Goal: Contribute content: Add original content to the website for others to see

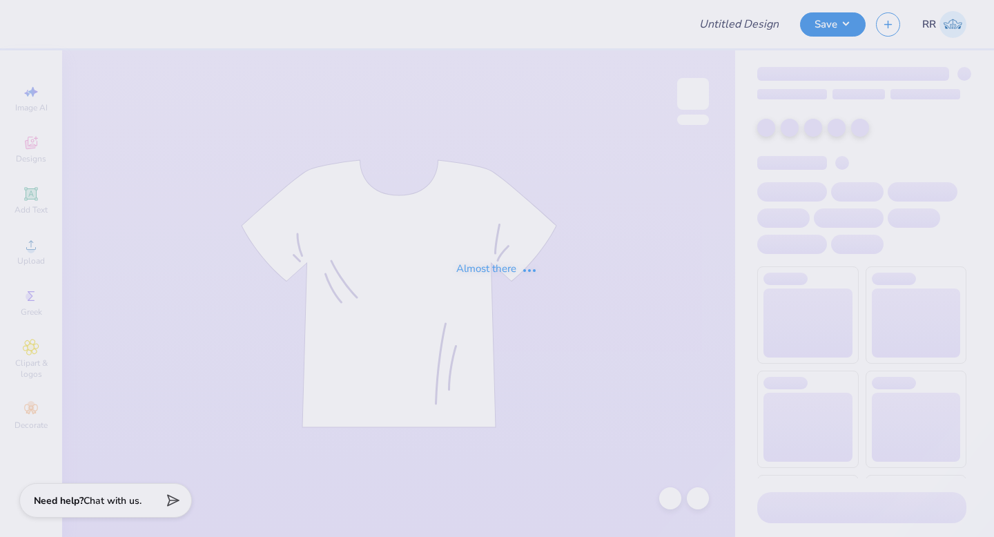
type input "Fiji [GEOGRAPHIC_DATA]"
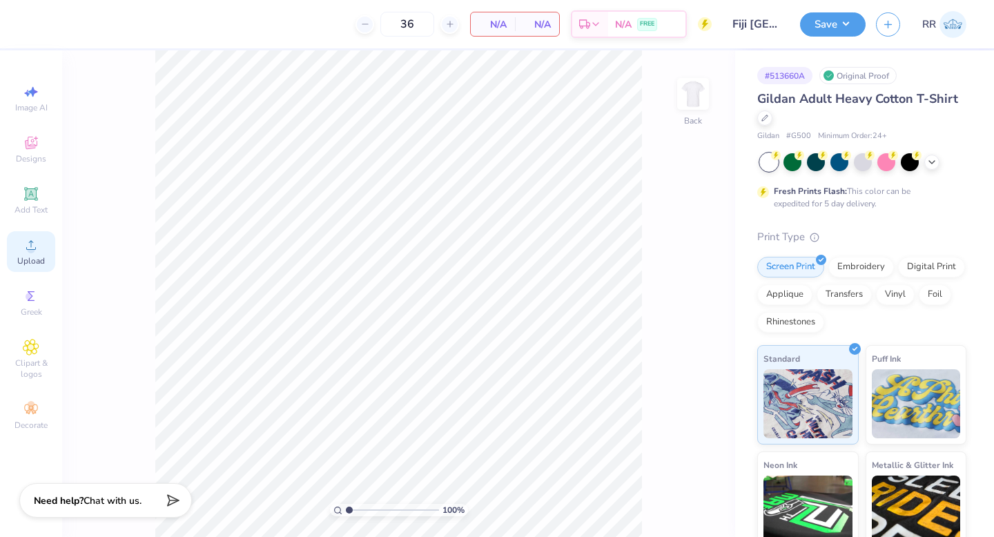
click at [37, 250] on icon at bounding box center [31, 245] width 17 height 17
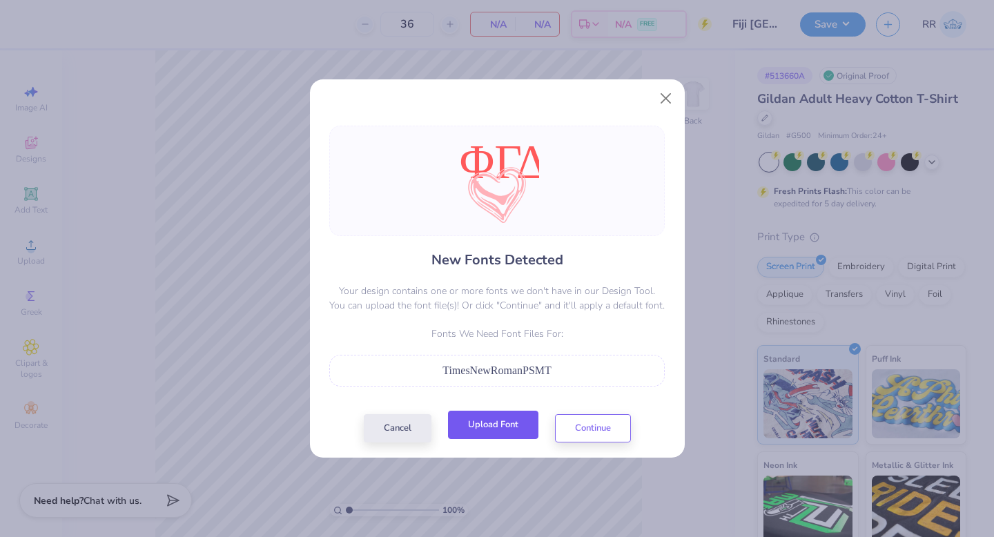
click at [498, 430] on button "Upload Font" at bounding box center [493, 425] width 90 height 28
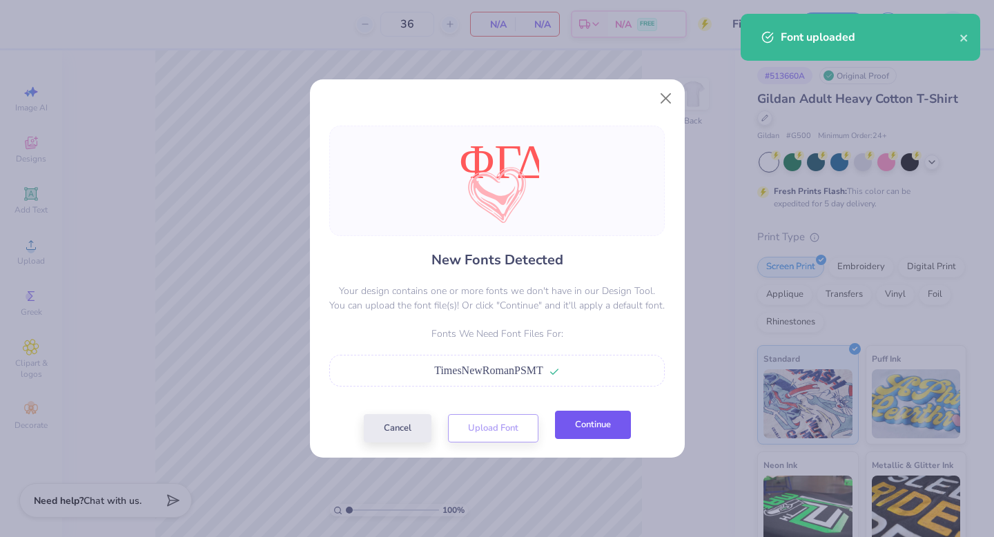
click at [588, 426] on button "Continue" at bounding box center [593, 425] width 76 height 28
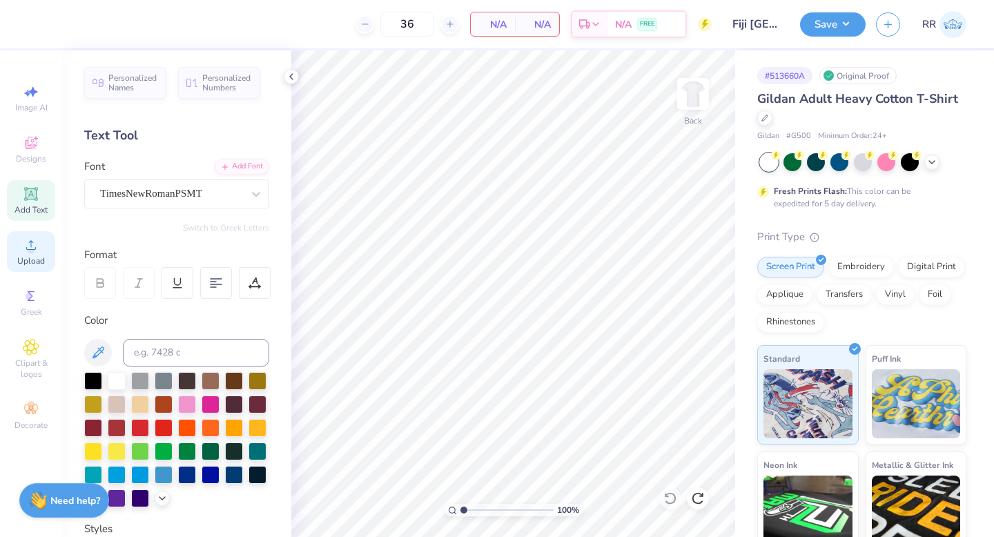
click at [38, 240] on icon at bounding box center [31, 245] width 17 height 17
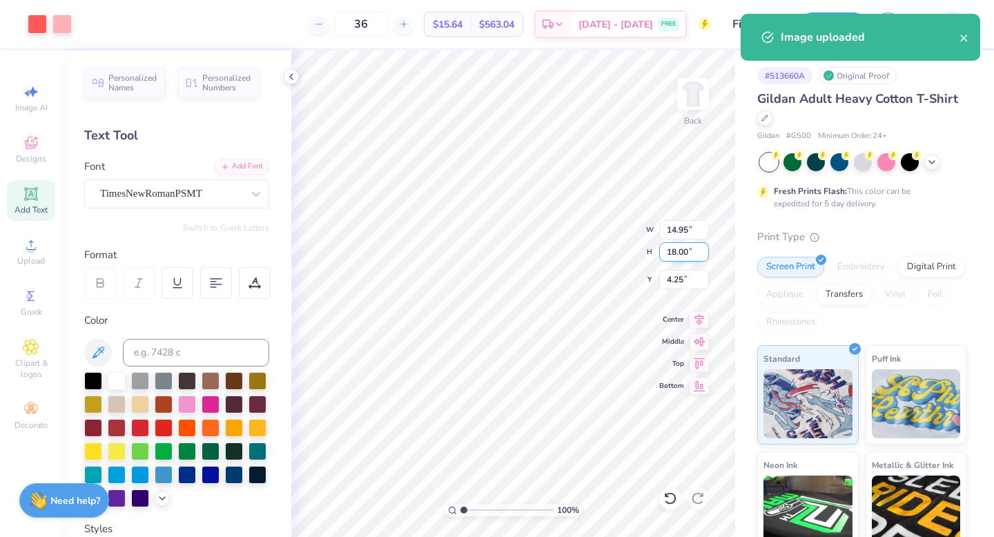
drag, startPoint x: 687, startPoint y: 251, endPoint x: 666, endPoint y: 250, distance: 20.8
click at [667, 251] on input "18.00" at bounding box center [685, 251] width 50 height 19
type input "3.5"
type input "11.50"
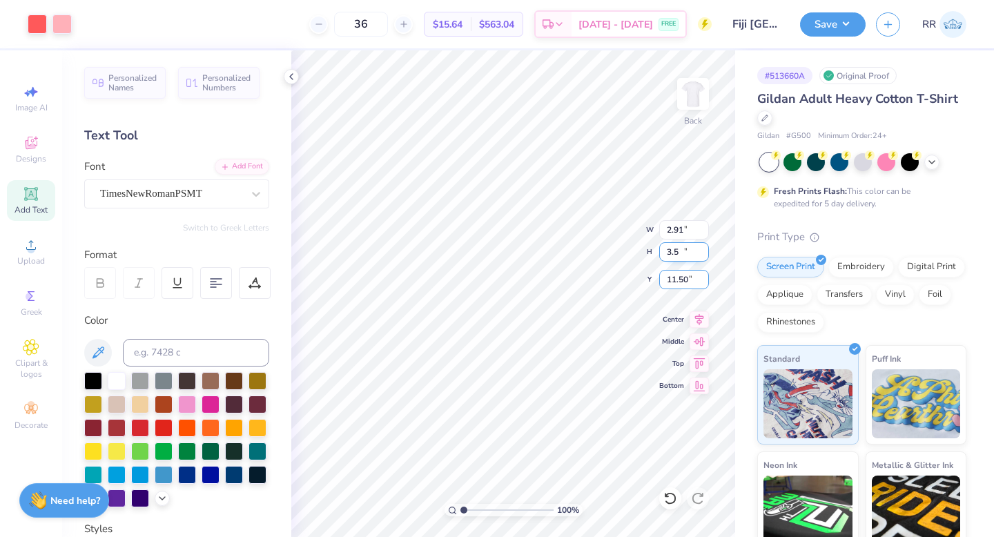
type input "2.91"
type input "3.50"
type input "3.00"
click at [689, 90] on img at bounding box center [693, 93] width 55 height 55
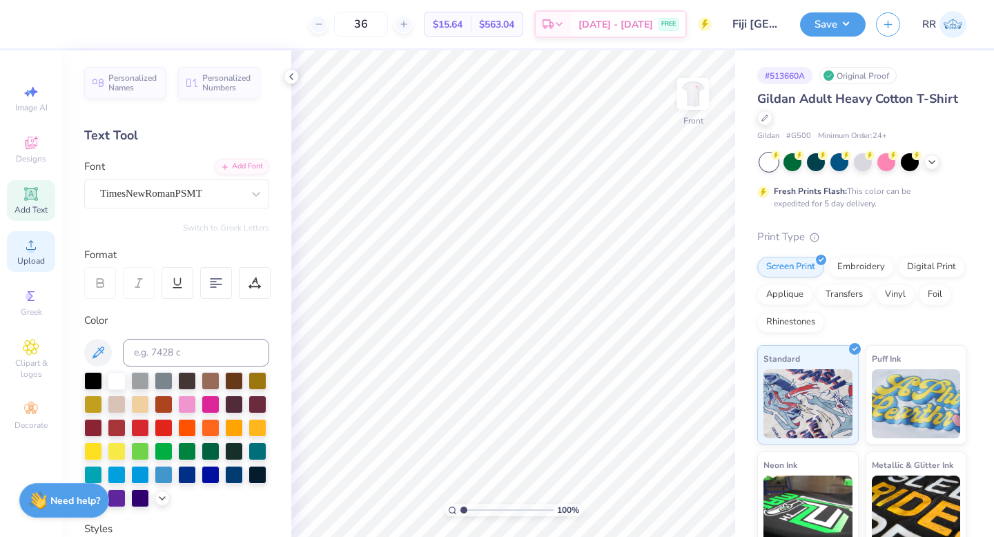
click at [44, 254] on div "Upload" at bounding box center [31, 251] width 48 height 41
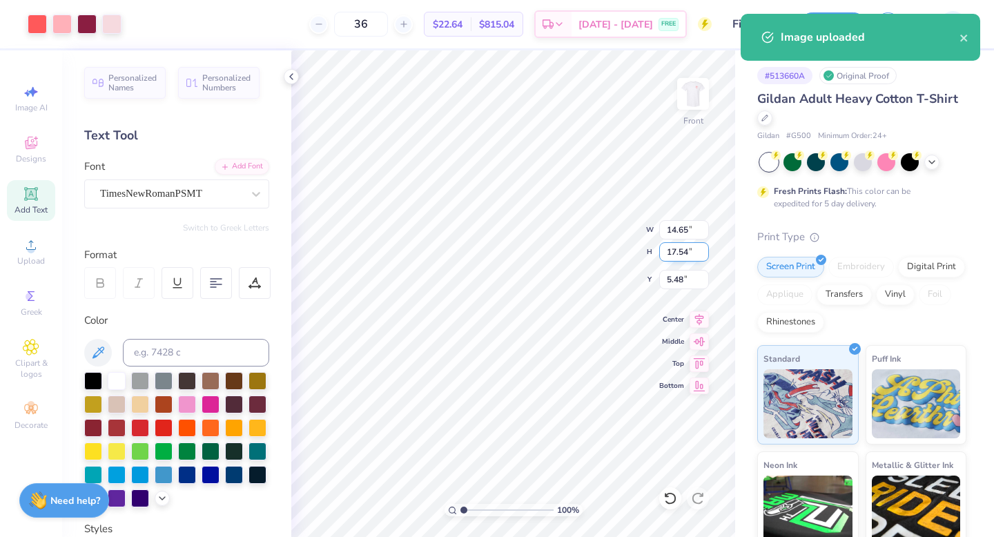
drag, startPoint x: 686, startPoint y: 252, endPoint x: 668, endPoint y: 260, distance: 19.8
click at [669, 256] on input "17.54" at bounding box center [685, 251] width 50 height 19
type input "1"
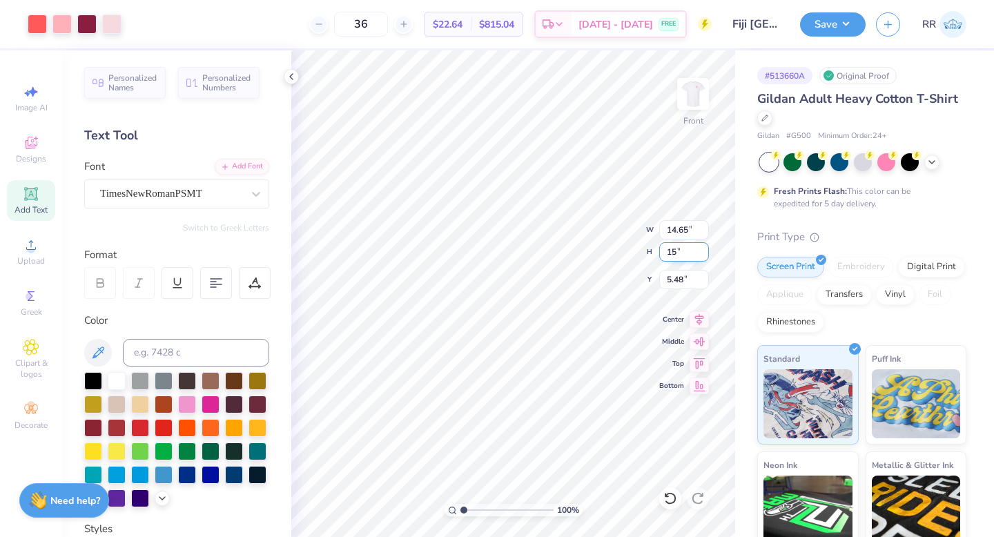
type input "15"
type input "12.53"
type input "15.00"
type input "6.75"
click at [687, 226] on input "12.53" at bounding box center [685, 229] width 50 height 19
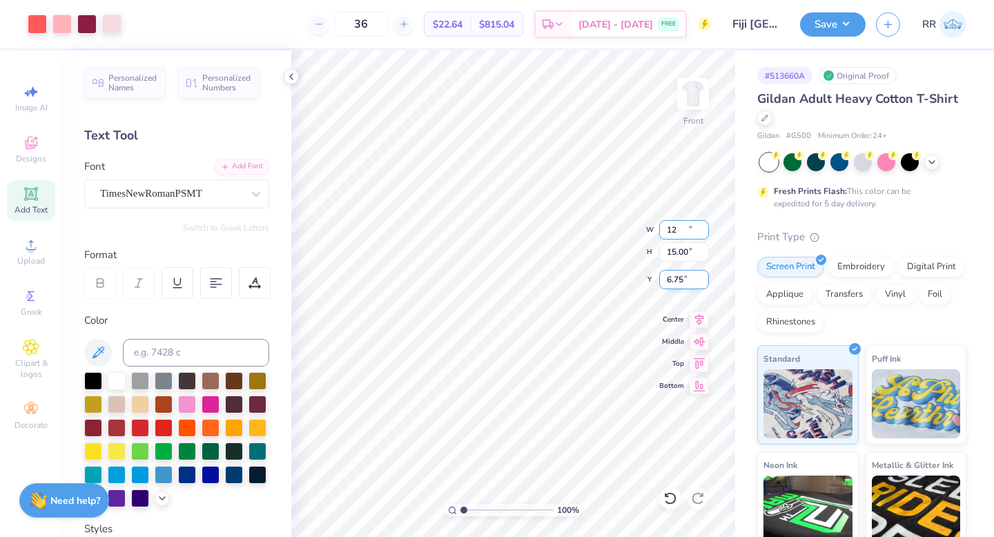
type input "12.00"
type input "14.37"
type input "7.07"
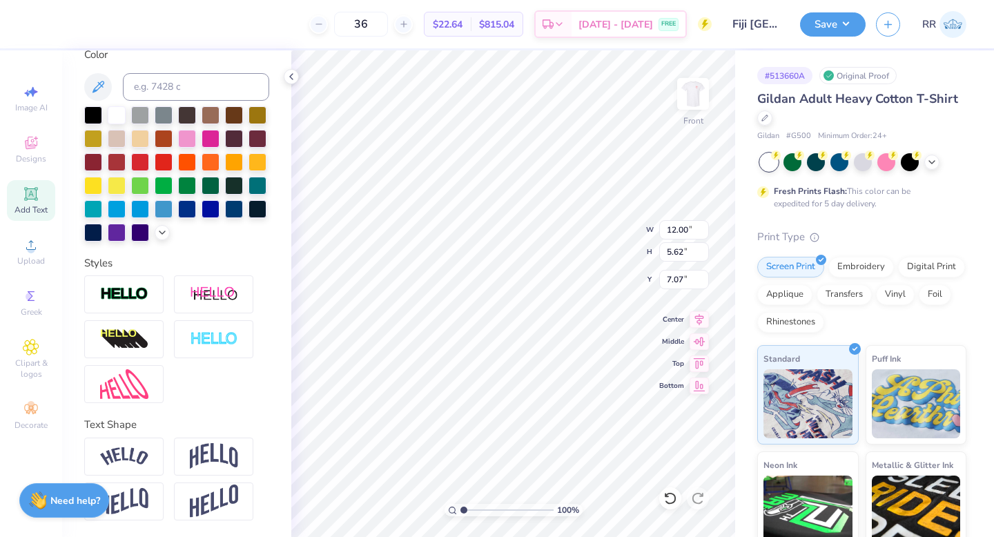
scroll to position [289, 0]
click at [221, 459] on img at bounding box center [214, 456] width 48 height 26
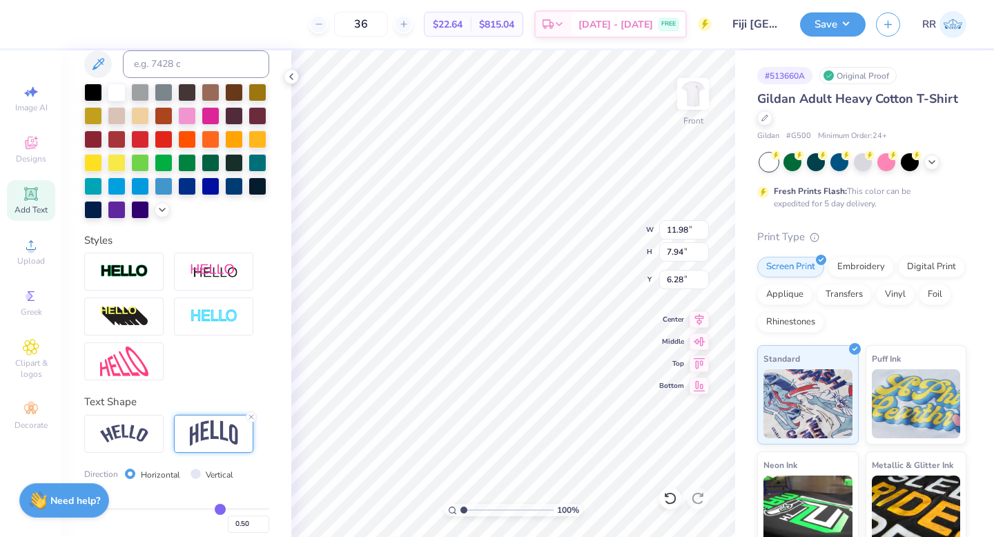
type input "11.98"
type input "7.94"
type input "6.28"
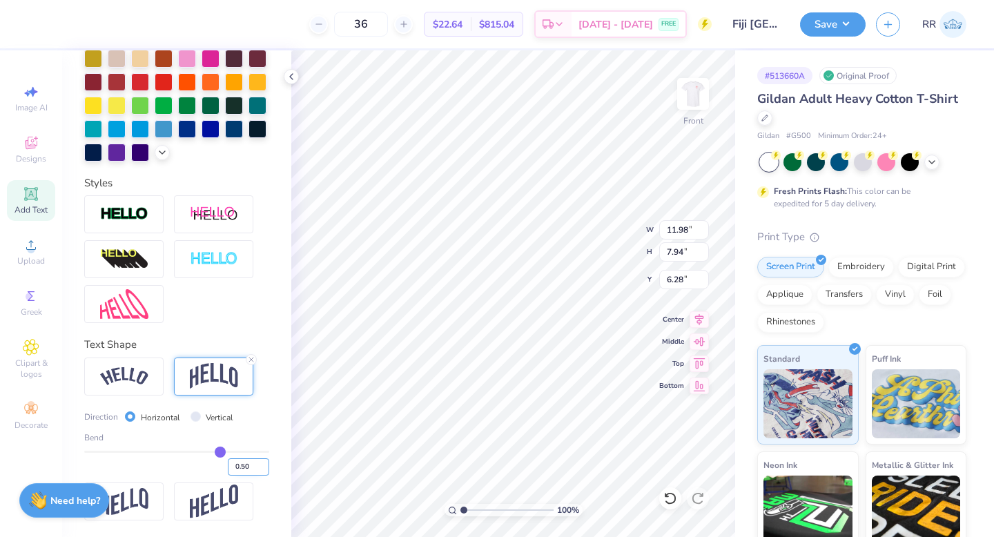
click at [235, 465] on input "0.50" at bounding box center [248, 467] width 41 height 17
type input "0.40"
type input "0.4"
type input "7.41"
type input "6.54"
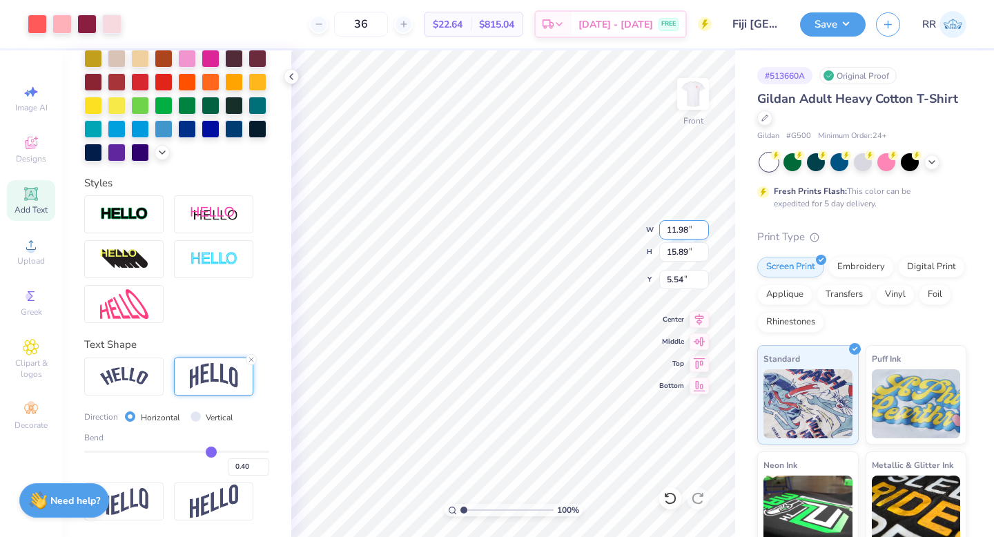
drag, startPoint x: 688, startPoint y: 227, endPoint x: 684, endPoint y: 238, distance: 11.6
click at [688, 227] on input "11.98" at bounding box center [685, 229] width 50 height 19
type input "15"
type input "11.31"
type input "15.00"
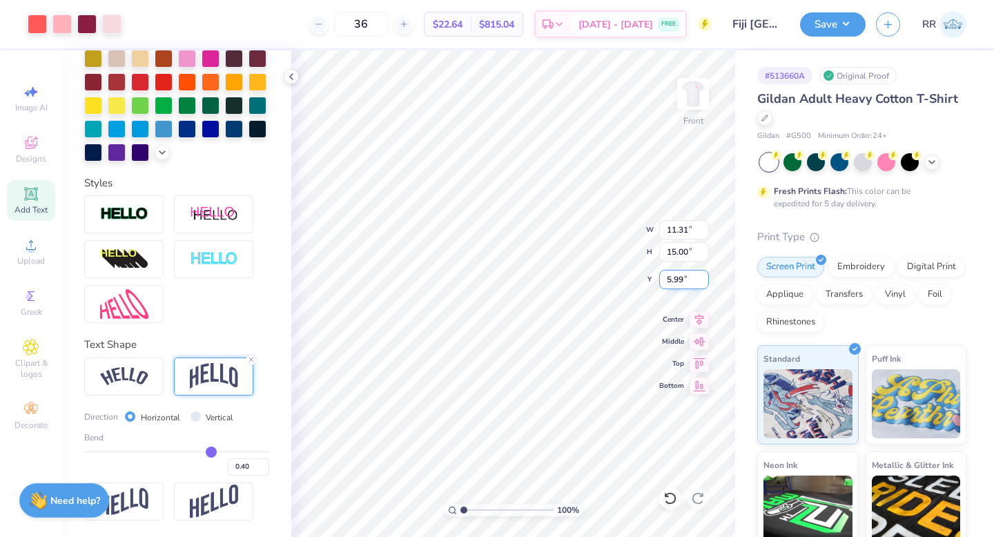
click at [685, 280] on input "5.99" at bounding box center [685, 279] width 50 height 19
type input "3.00"
click at [841, 21] on button "Save" at bounding box center [833, 22] width 66 height 24
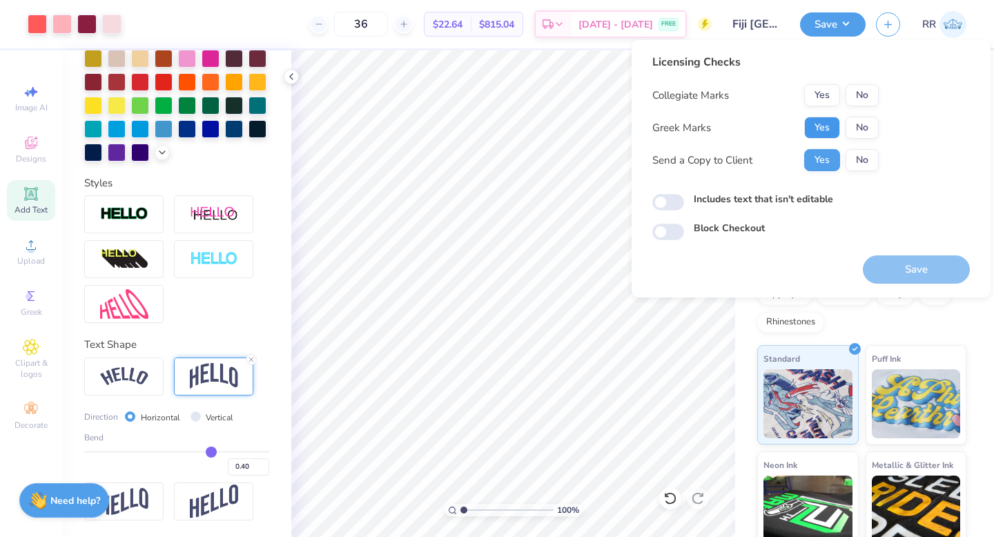
drag, startPoint x: 825, startPoint y: 131, endPoint x: 849, endPoint y: 108, distance: 32.7
click at [826, 131] on button "Yes" at bounding box center [823, 128] width 36 height 22
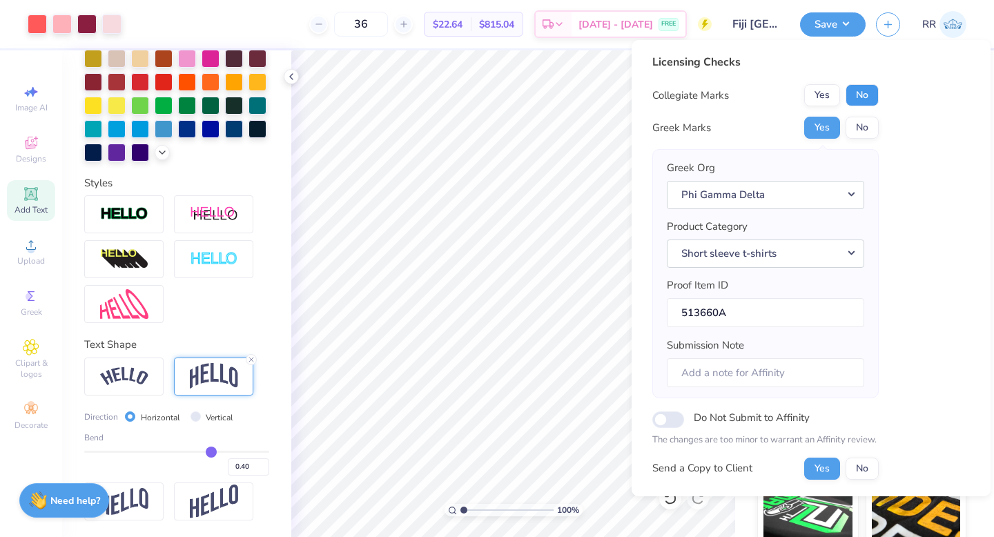
click at [865, 97] on button "No" at bounding box center [862, 95] width 33 height 22
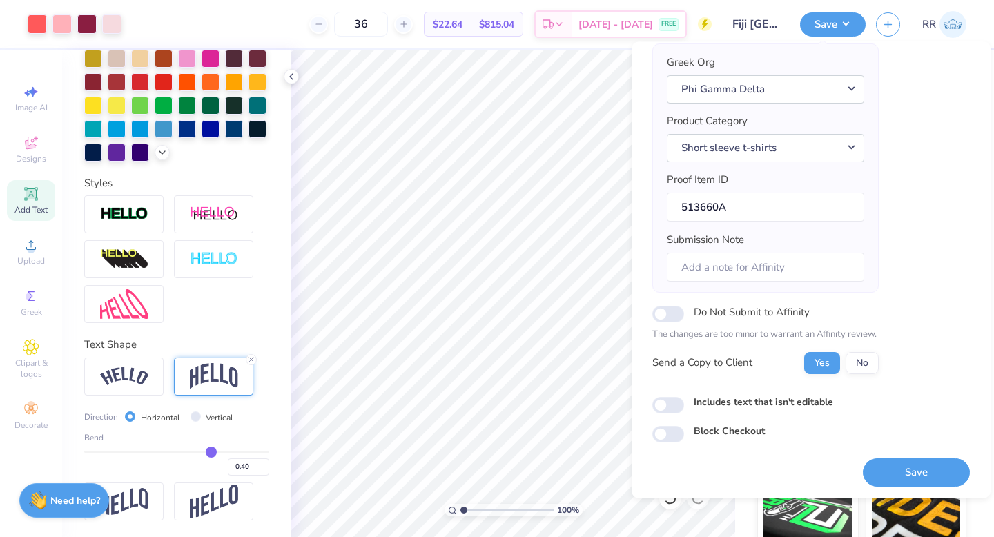
scroll to position [108, 0]
click at [874, 476] on button "Save" at bounding box center [916, 471] width 107 height 28
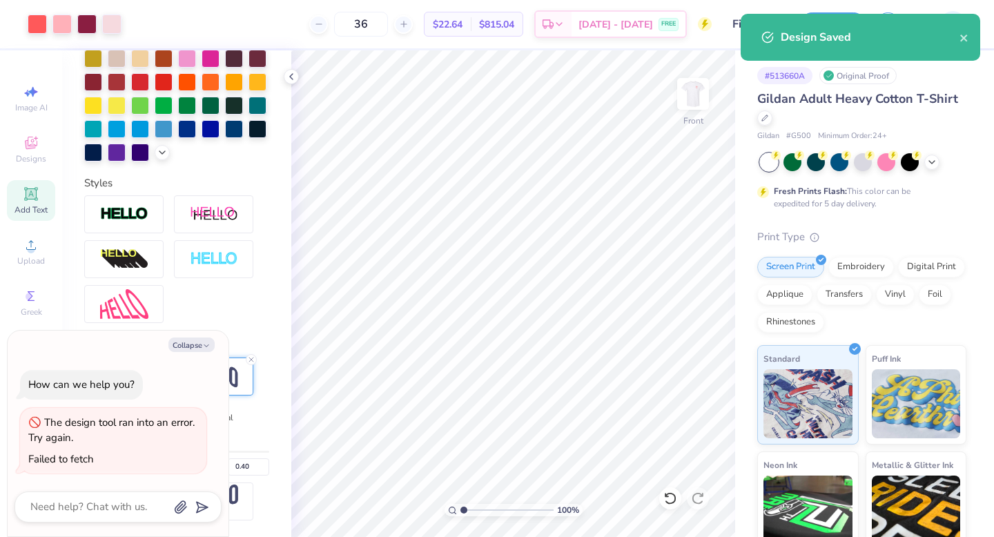
type textarea "x"
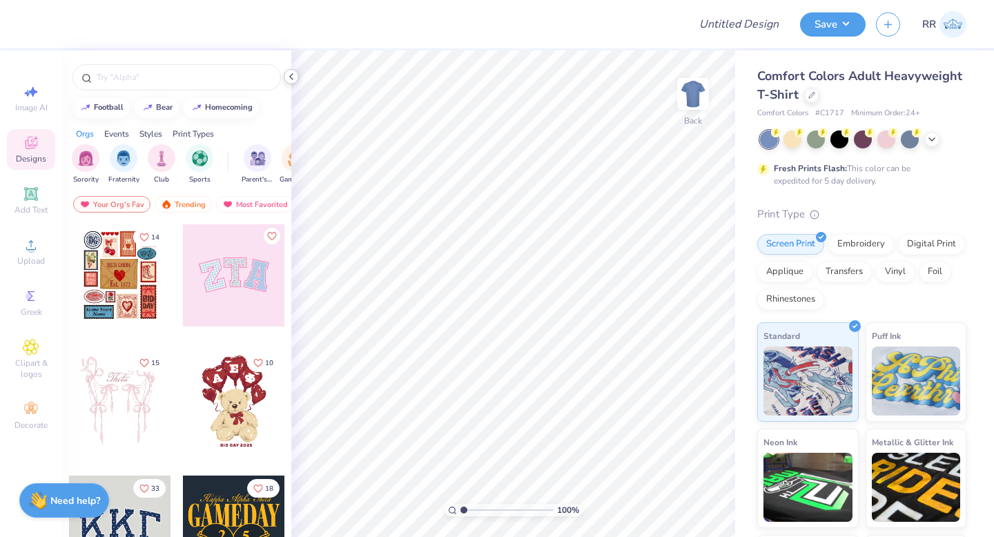
click at [294, 73] on icon at bounding box center [291, 76] width 11 height 11
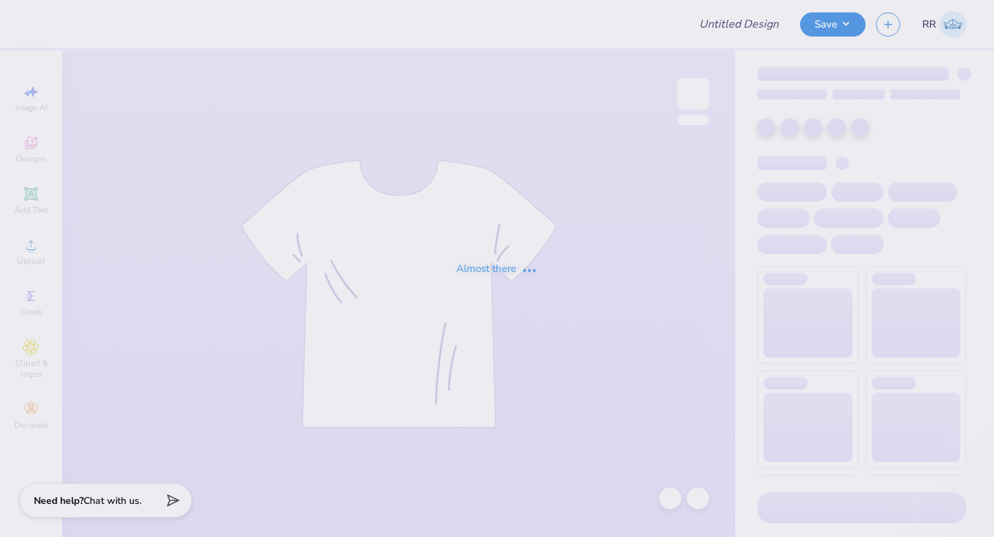
type input "Merch"
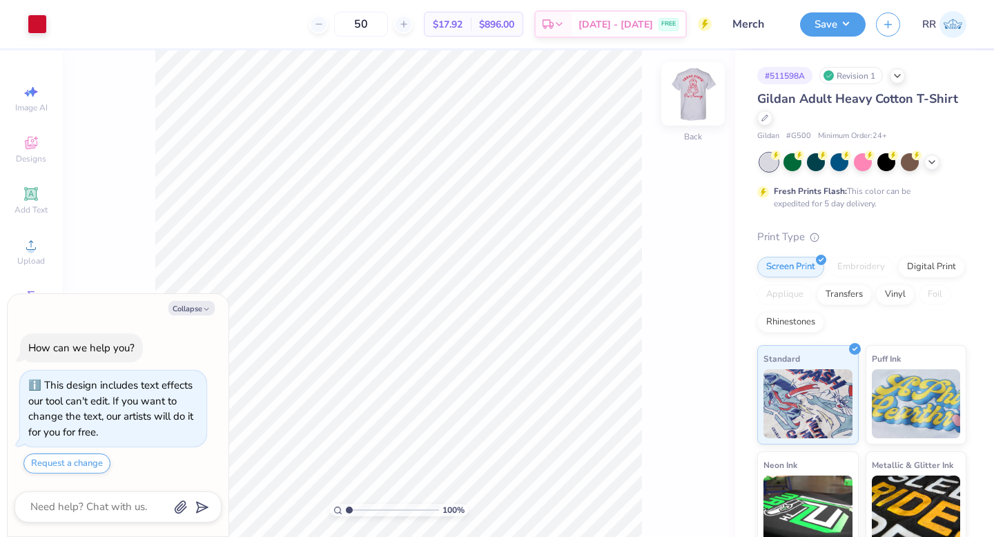
click at [687, 104] on img at bounding box center [693, 93] width 55 height 55
type textarea "x"
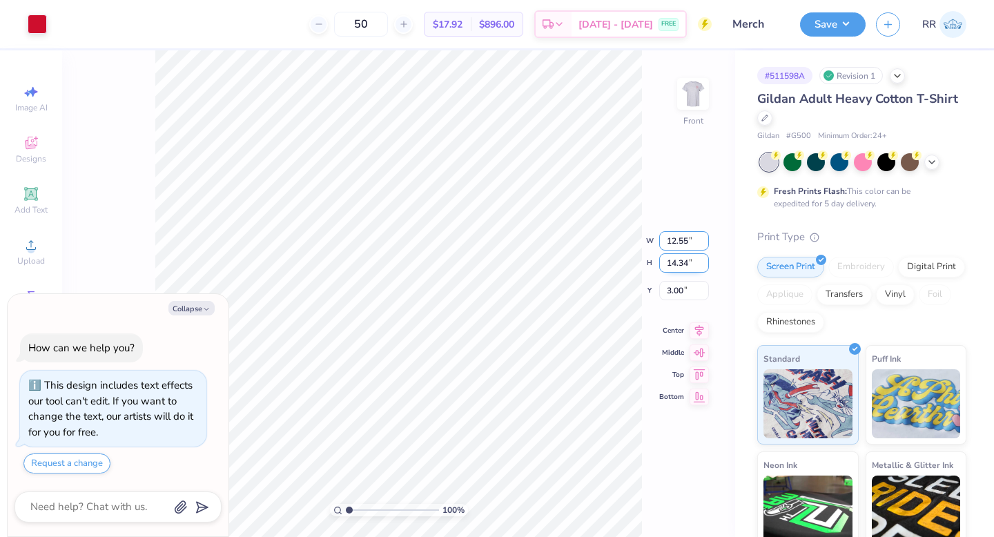
drag, startPoint x: 686, startPoint y: 241, endPoint x: 682, endPoint y: 256, distance: 15.9
click at [686, 241] on input "12.55" at bounding box center [685, 240] width 50 height 19
type input "12.5"
type textarea "x"
type input "12.50"
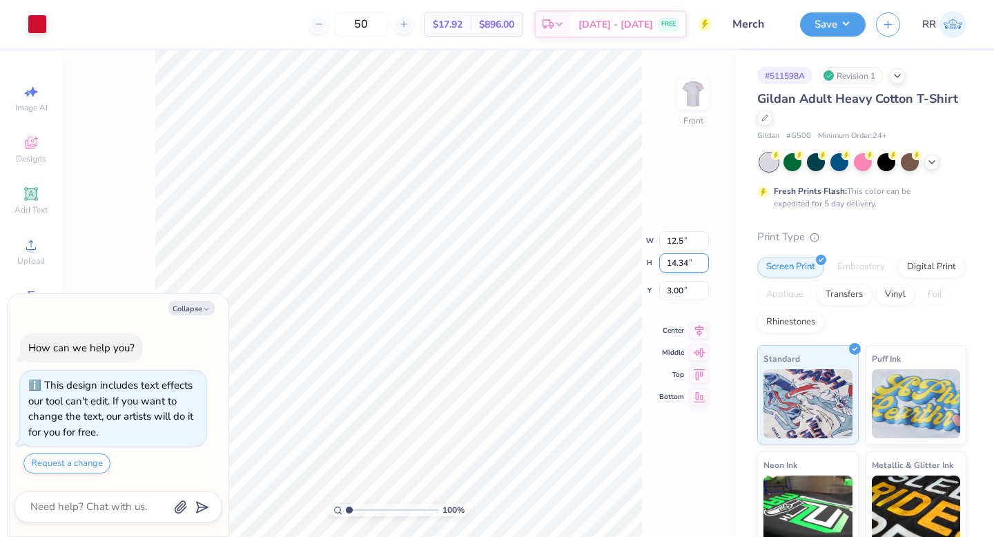
type input "14.29"
type input "3"
type textarea "x"
type input "3.00"
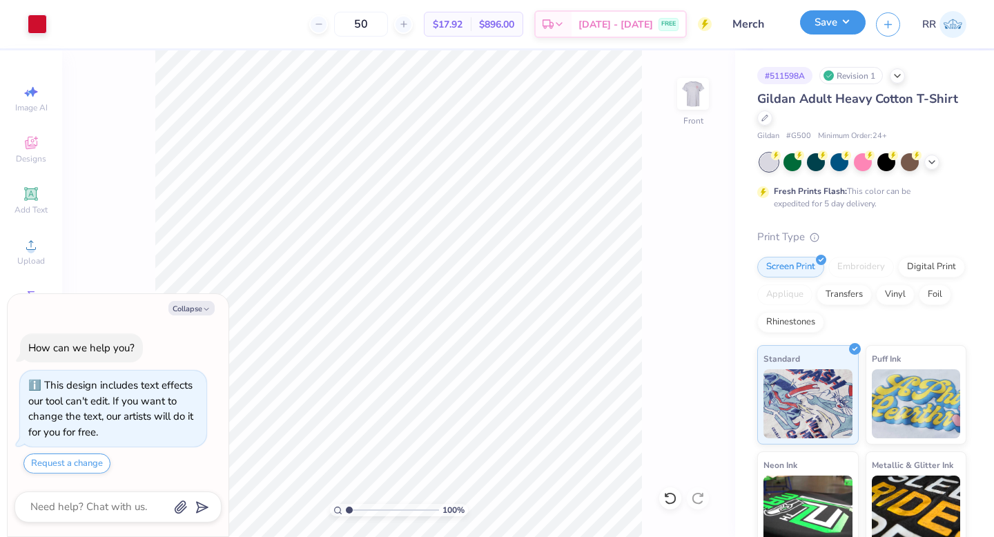
click at [832, 21] on button "Save" at bounding box center [833, 22] width 66 height 24
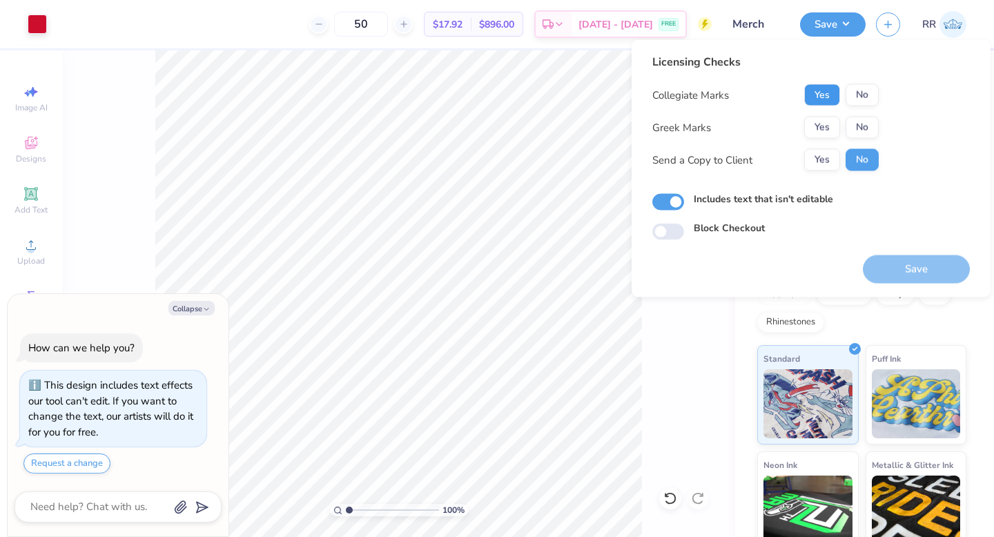
click at [810, 88] on button "Yes" at bounding box center [823, 95] width 36 height 22
click at [854, 124] on button "No" at bounding box center [862, 128] width 33 height 22
click at [887, 274] on button "Save" at bounding box center [916, 270] width 107 height 28
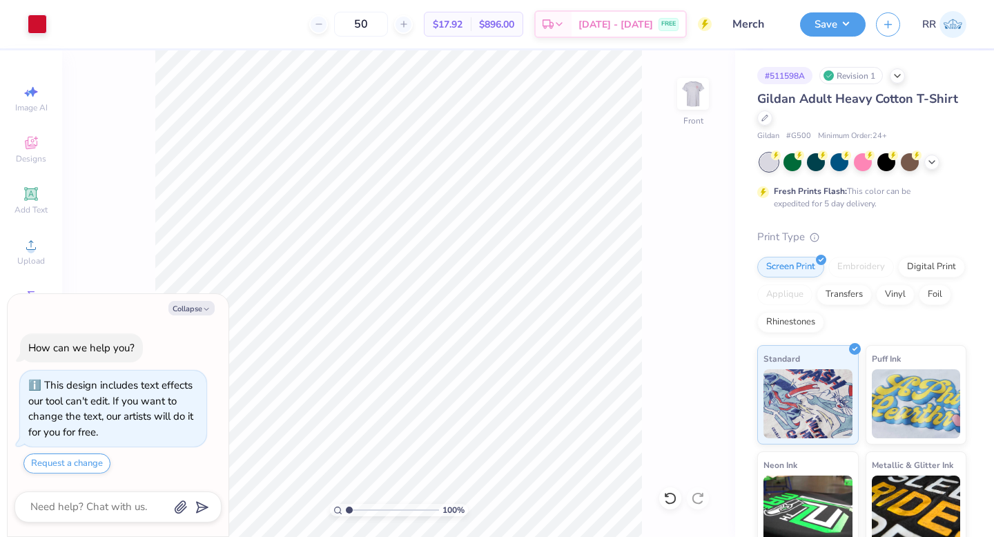
type textarea "x"
